Goal: Task Accomplishment & Management: Use online tool/utility

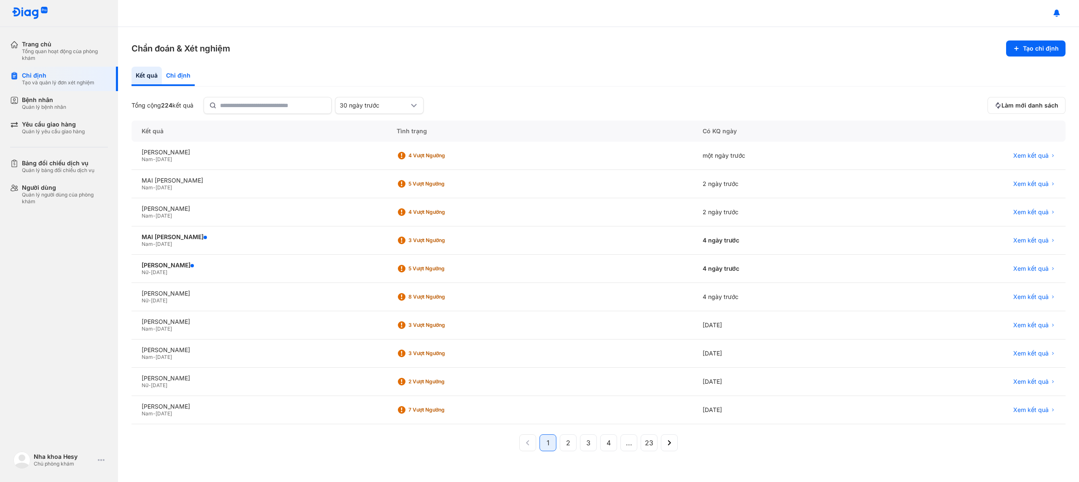
click at [184, 76] on div "Chỉ định" at bounding box center [178, 76] width 33 height 19
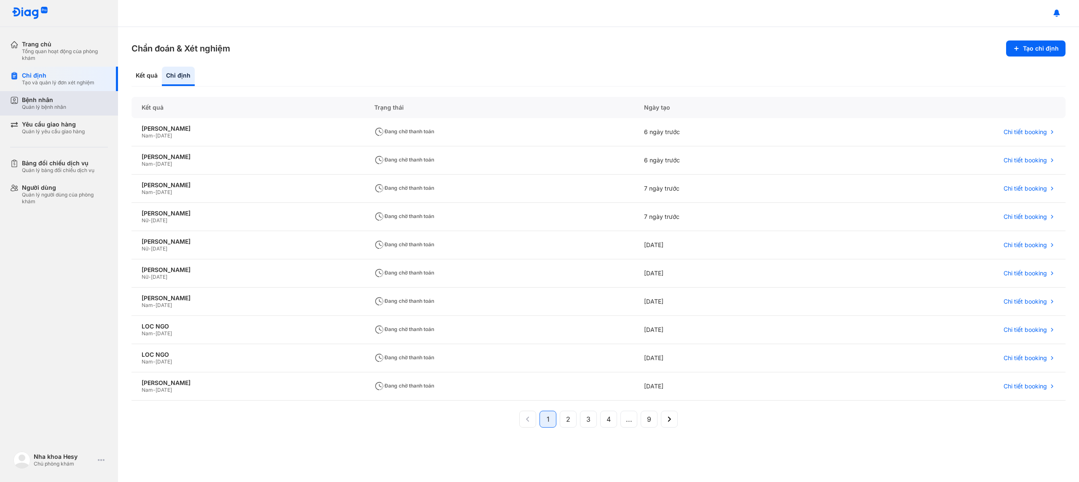
click at [62, 101] on div "Bệnh nhân" at bounding box center [44, 100] width 44 height 8
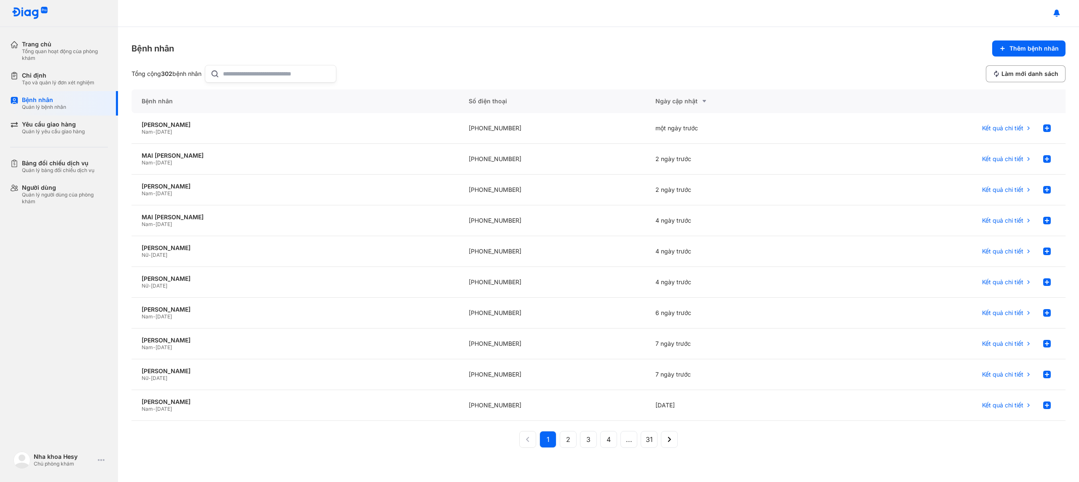
click at [331, 76] on input "text" at bounding box center [277, 73] width 108 height 17
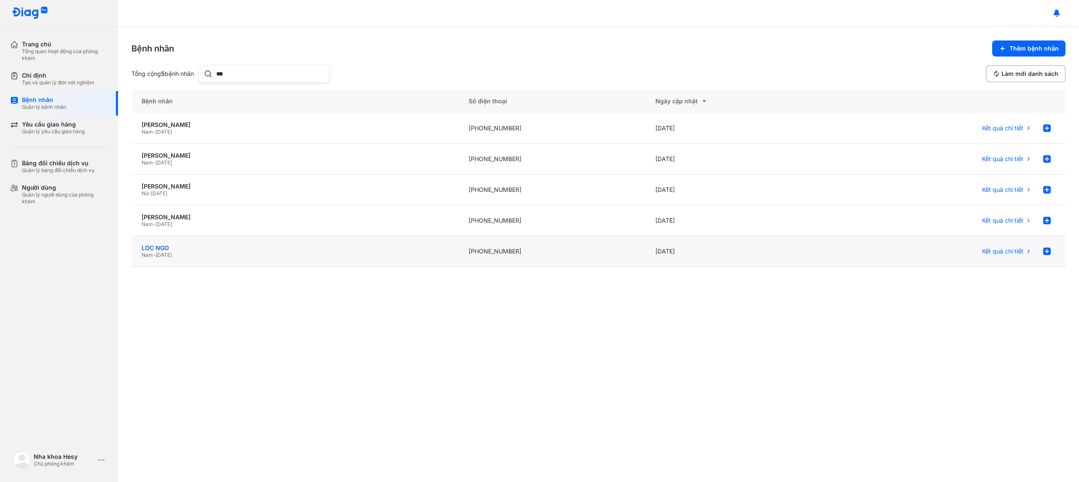
type input "***"
click at [164, 247] on div "LOC NGO" at bounding box center [295, 248] width 307 height 8
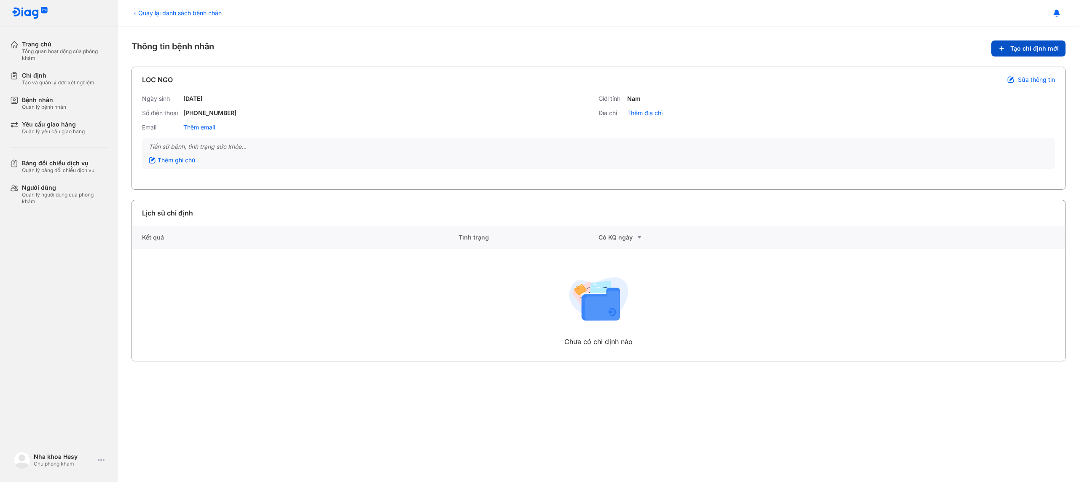
click at [1003, 49] on use at bounding box center [1002, 48] width 3 height 3
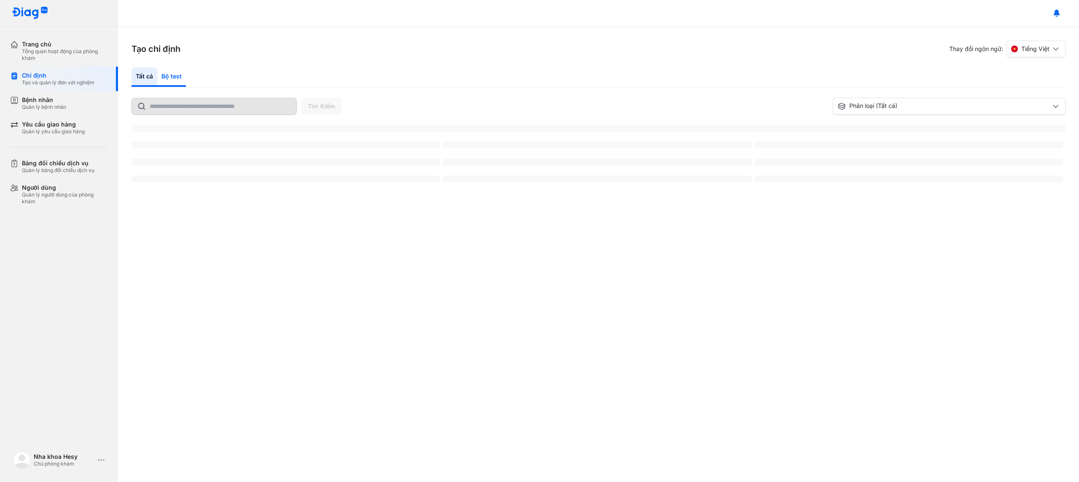
click at [163, 74] on div "Bộ test" at bounding box center [171, 76] width 29 height 19
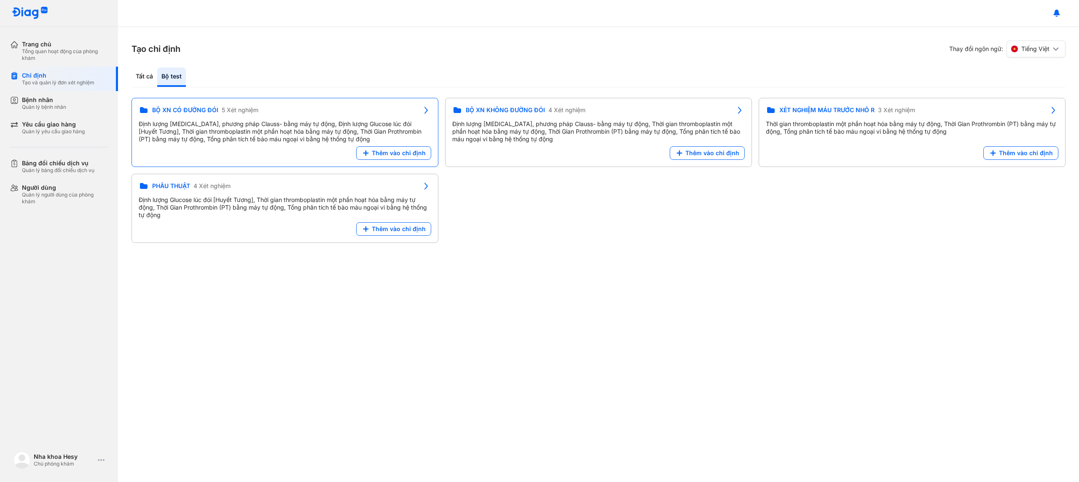
click at [474, 175] on div "BỘ XN CÓ ĐƯỜNG ĐÓI 5 Xét nghiệm Định lượng [MEDICAL_DATA], phương pháp Clauss- …" at bounding box center [599, 170] width 934 height 145
click at [271, 143] on div "Định lượng [MEDICAL_DATA], phương pháp Clauss- bằng máy tự động, Định lượng Glu…" at bounding box center [285, 131] width 293 height 23
click at [239, 140] on div "Định lượng Fibrinogen, phương pháp Clauss- bằng máy tự động, Định lượng Glucose…" at bounding box center [285, 131] width 293 height 23
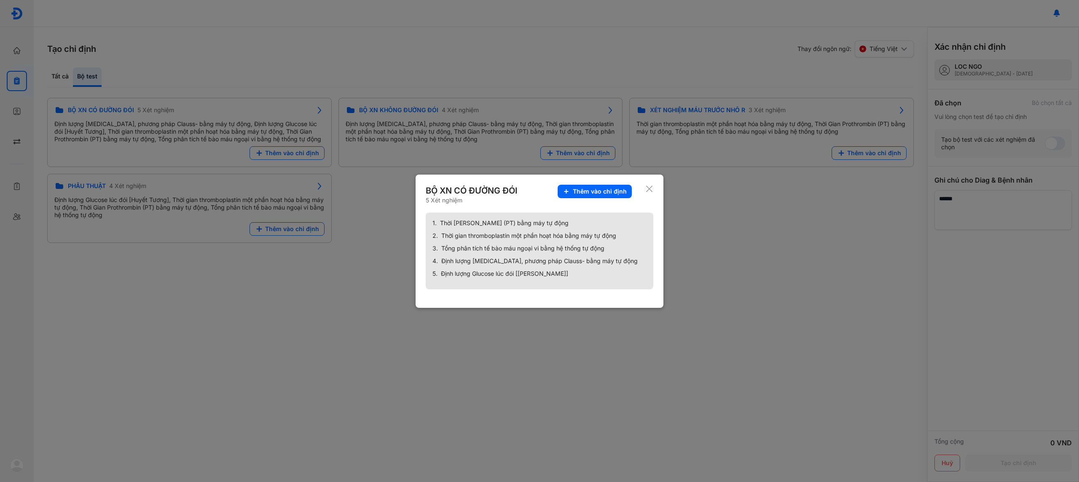
click at [651, 188] on icon at bounding box center [650, 189] width 8 height 8
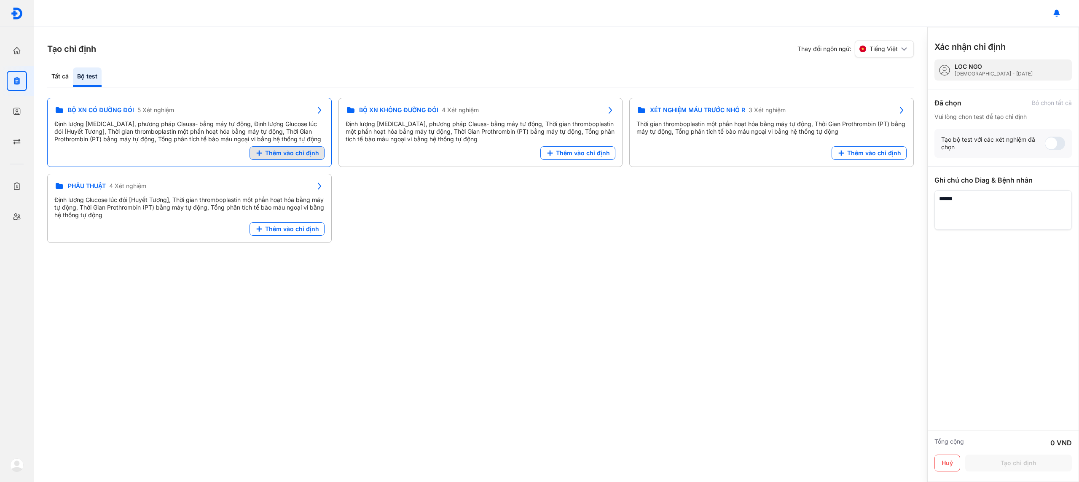
click at [302, 155] on span "Thêm vào chỉ định" at bounding box center [292, 153] width 54 height 8
